Goal: Transaction & Acquisition: Purchase product/service

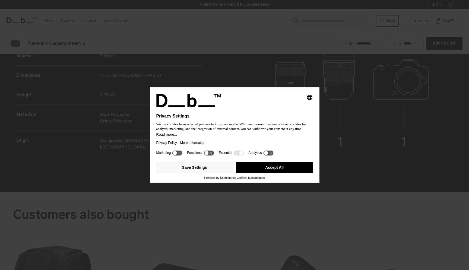
scroll to position [810, 0]
